Goal: Information Seeking & Learning: Learn about a topic

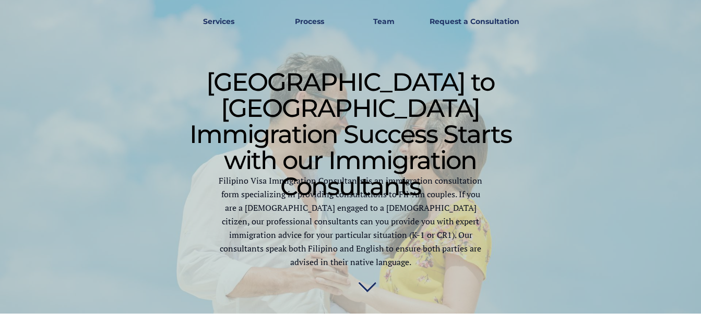
scroll to position [346, 0]
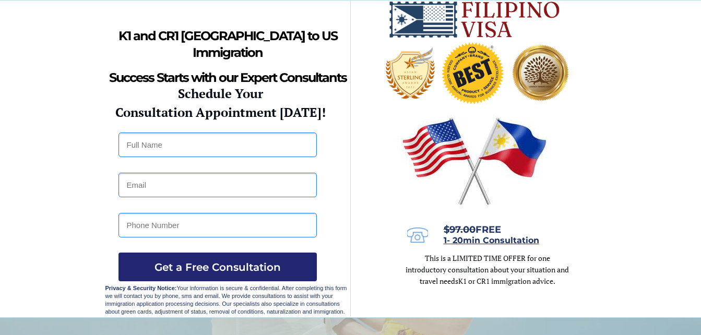
drag, startPoint x: 573, startPoint y: 46, endPoint x: 709, endPoint y: 14, distance: 139.6
click at [701, 14] on html "Philippines to US Immigration Success Starts with our Immigration Consultants F…" at bounding box center [350, 167] width 701 height 335
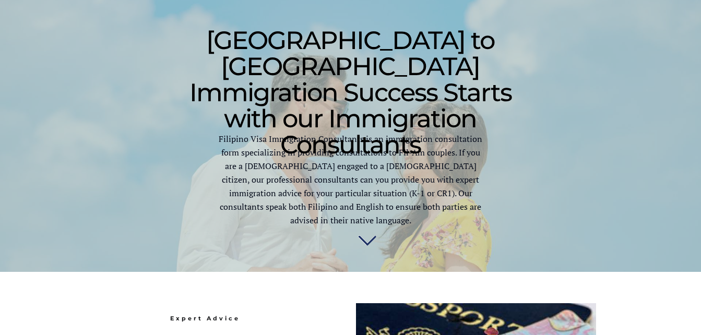
scroll to position [417, 0]
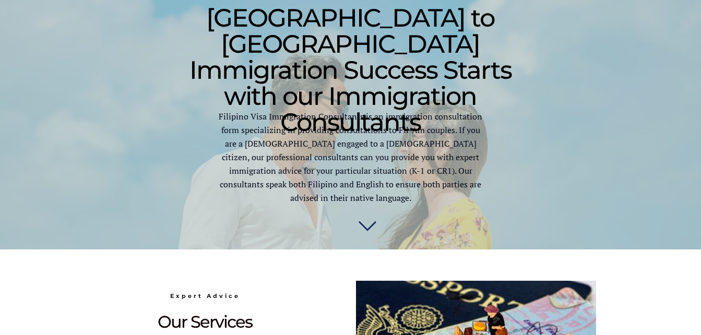
click at [366, 228] on img at bounding box center [367, 223] width 18 height 21
